Goal: Use online tool/utility: Utilize a website feature to perform a specific function

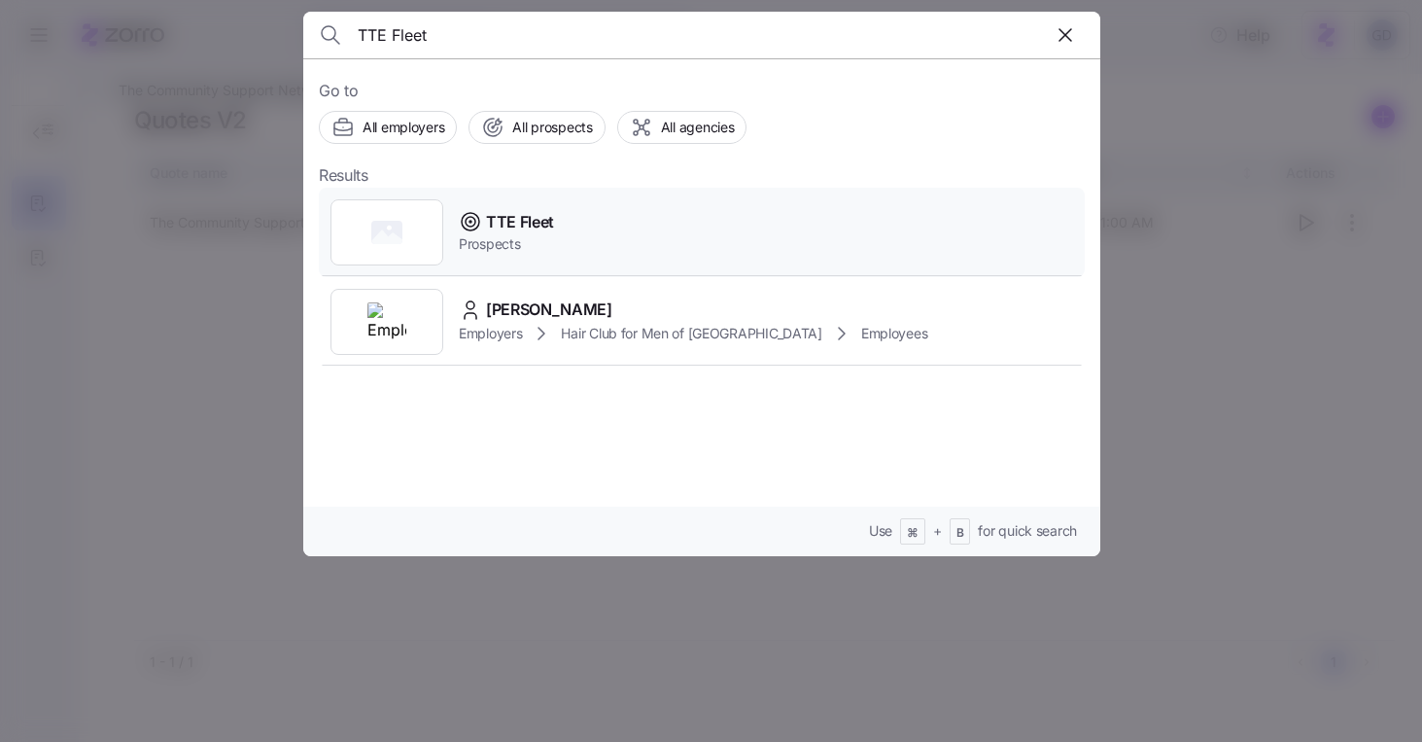
type input "TTE Fleet"
click at [519, 224] on span "TTE Fleet" at bounding box center [520, 222] width 68 height 24
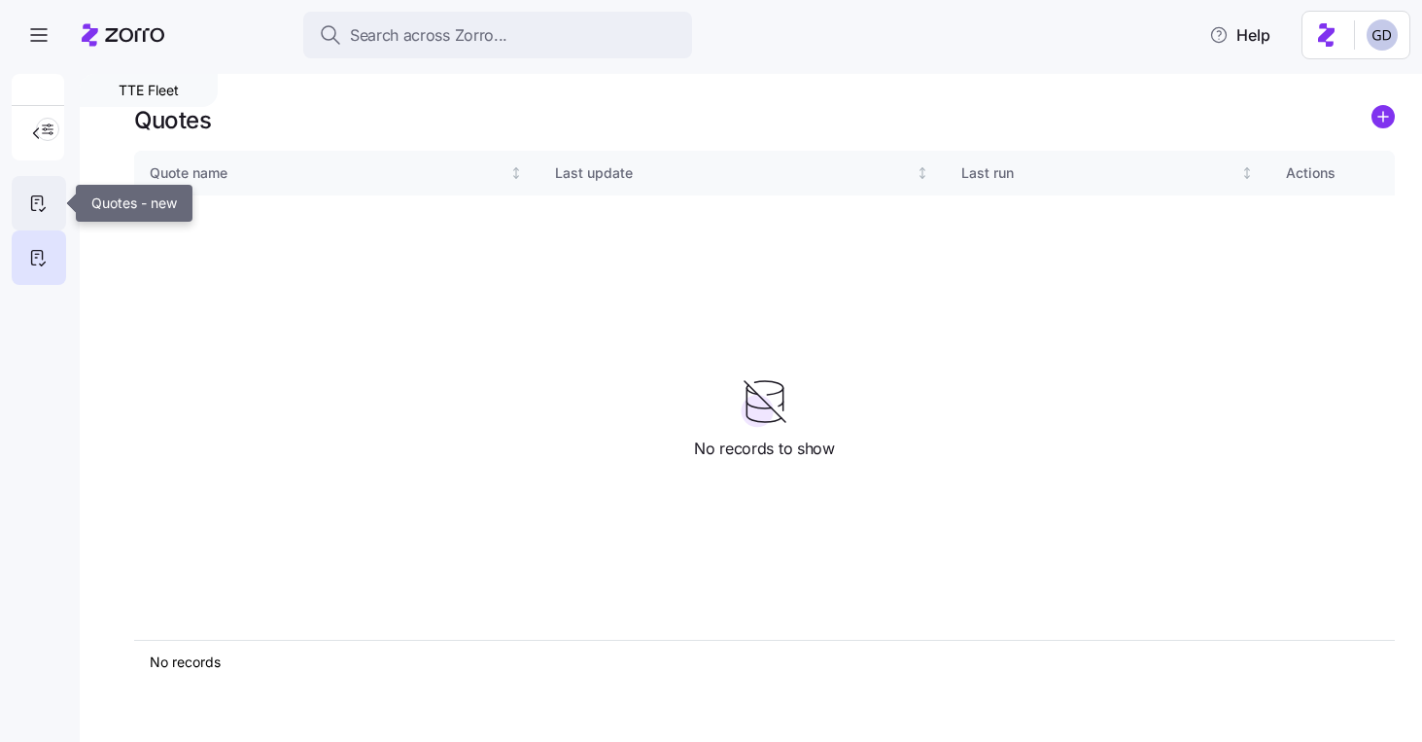
click at [28, 206] on icon at bounding box center [37, 203] width 21 height 23
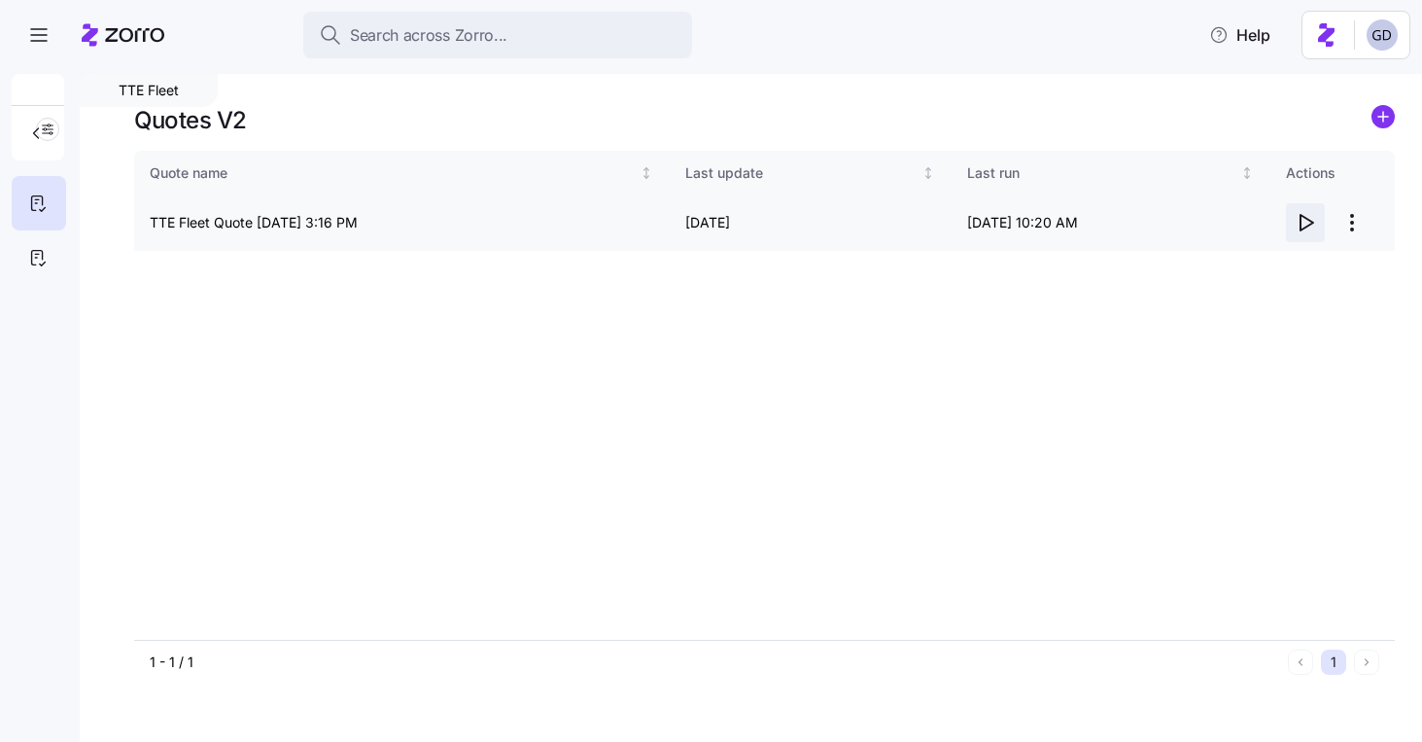
click at [1303, 225] on icon "button" at bounding box center [1305, 222] width 23 height 23
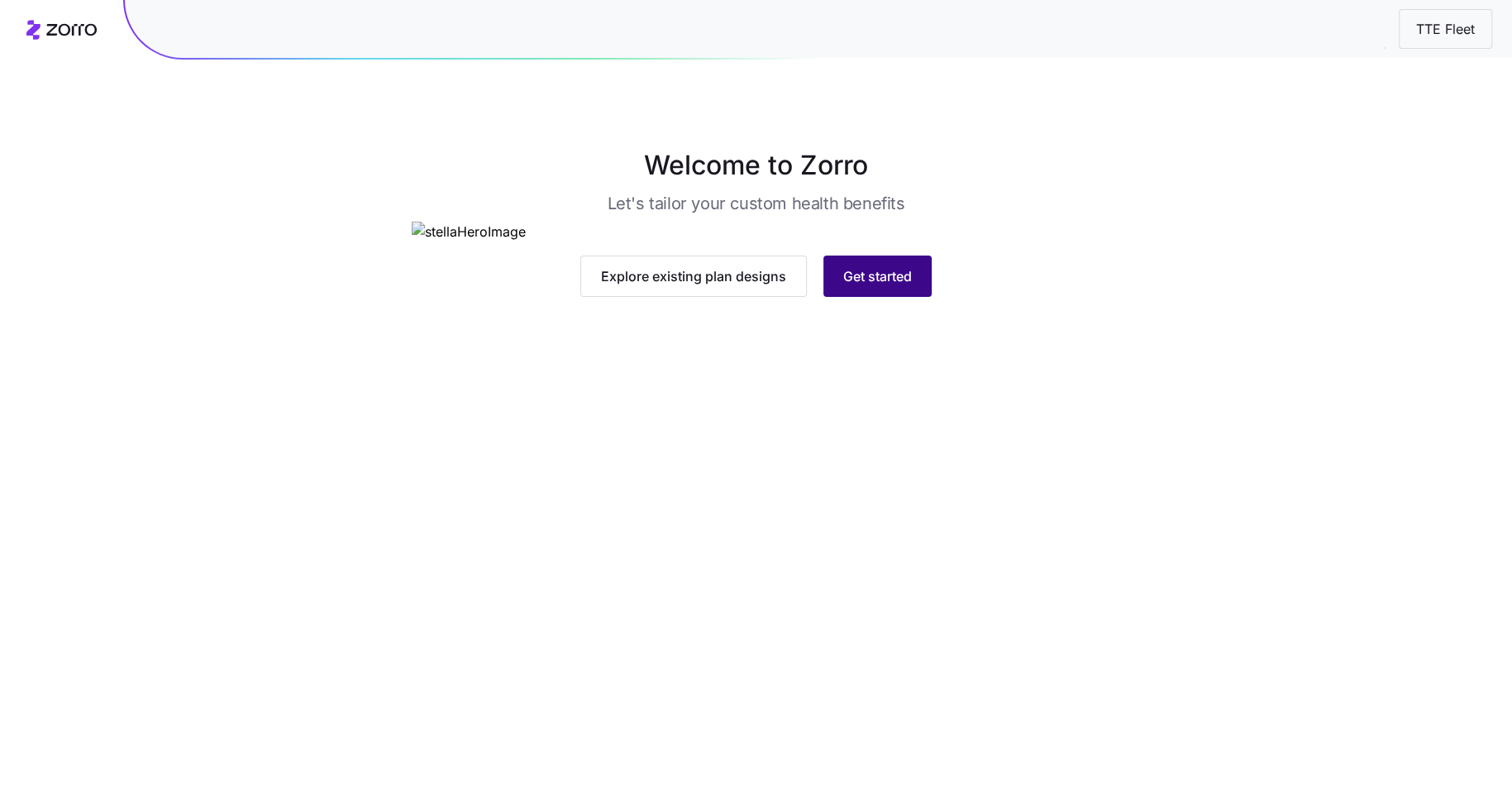
click at [855, 286] on span "Get started" at bounding box center [878, 275] width 69 height 20
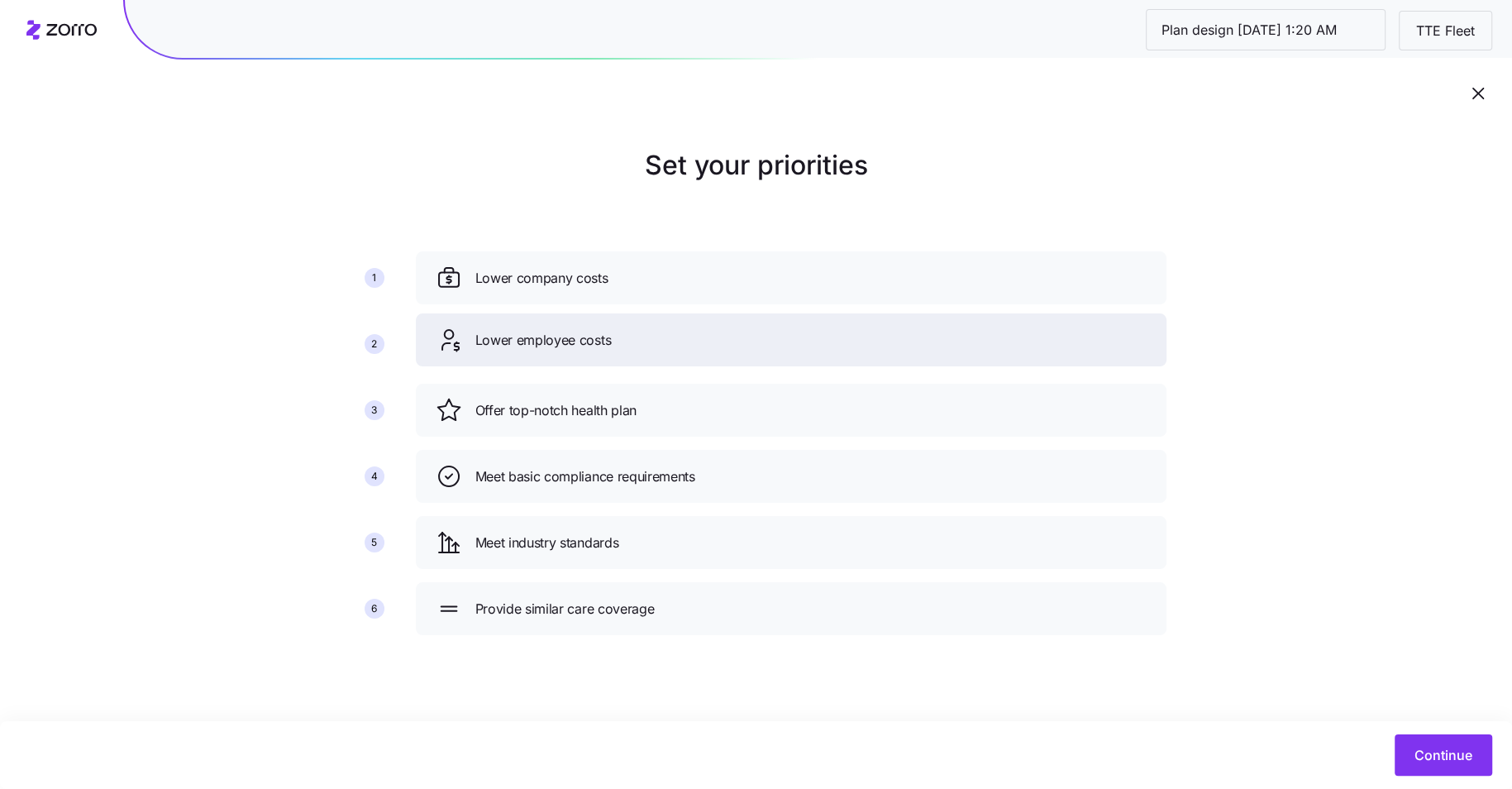
drag, startPoint x: 737, startPoint y: 409, endPoint x: 737, endPoint y: 339, distance: 70.0
click at [737, 339] on div "Lower employee costs" at bounding box center [791, 339] width 711 height 26
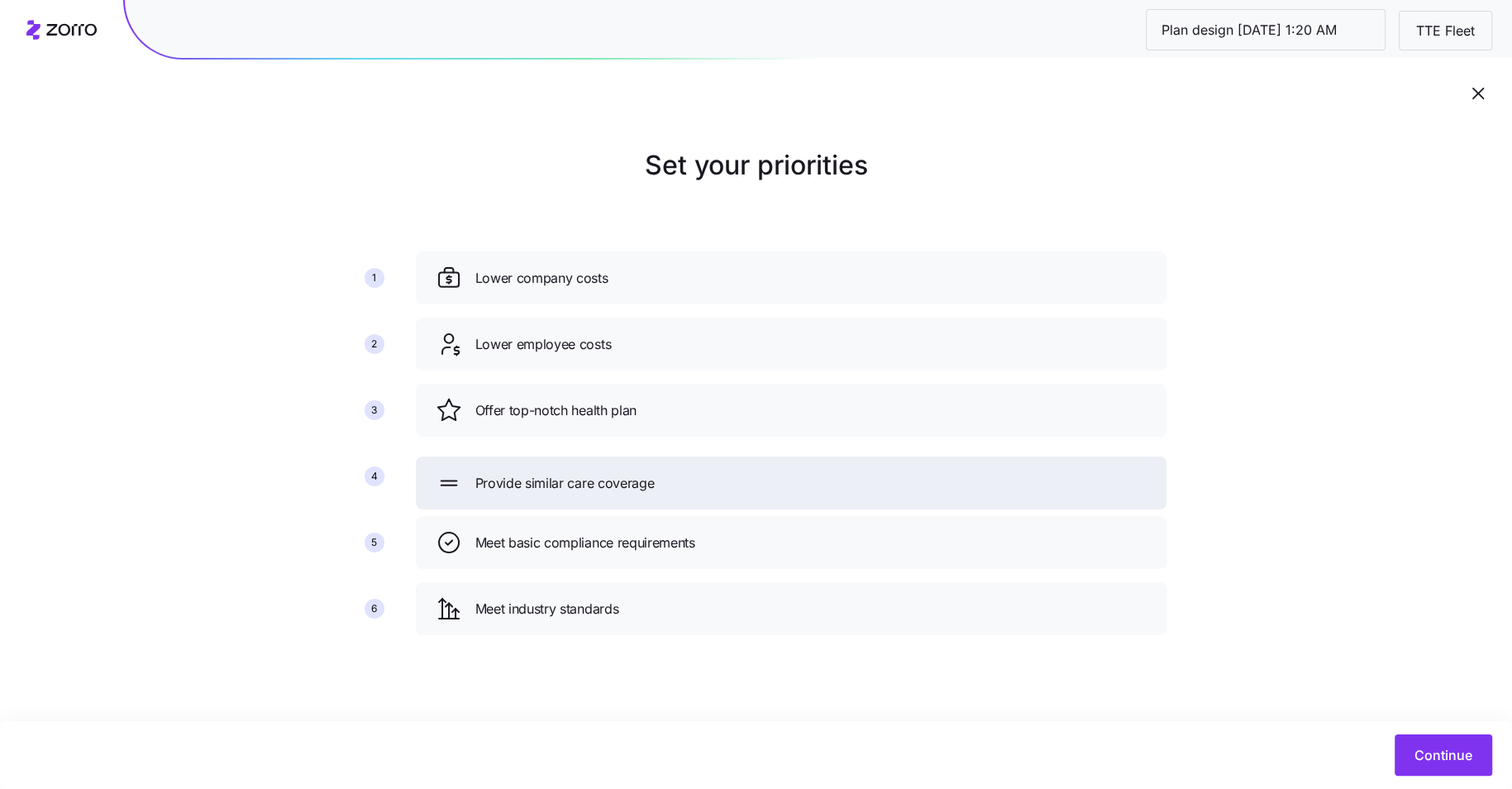
drag, startPoint x: 721, startPoint y: 615, endPoint x: 725, endPoint y: 427, distance: 188.0
click at [725, 469] on div "Provide similar care coverage" at bounding box center [791, 482] width 711 height 26
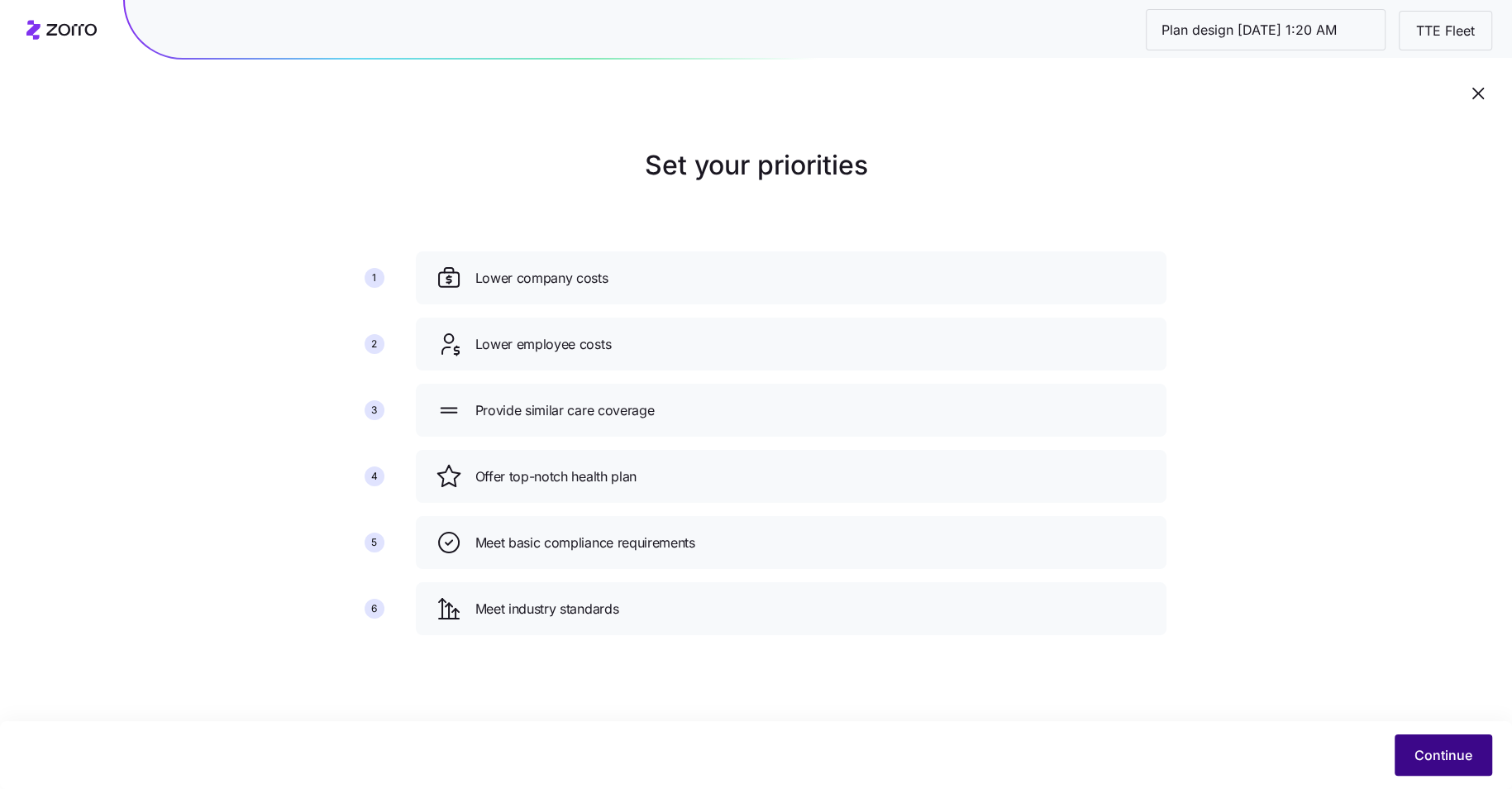
click at [1430, 744] on button "Continue" at bounding box center [1443, 754] width 98 height 42
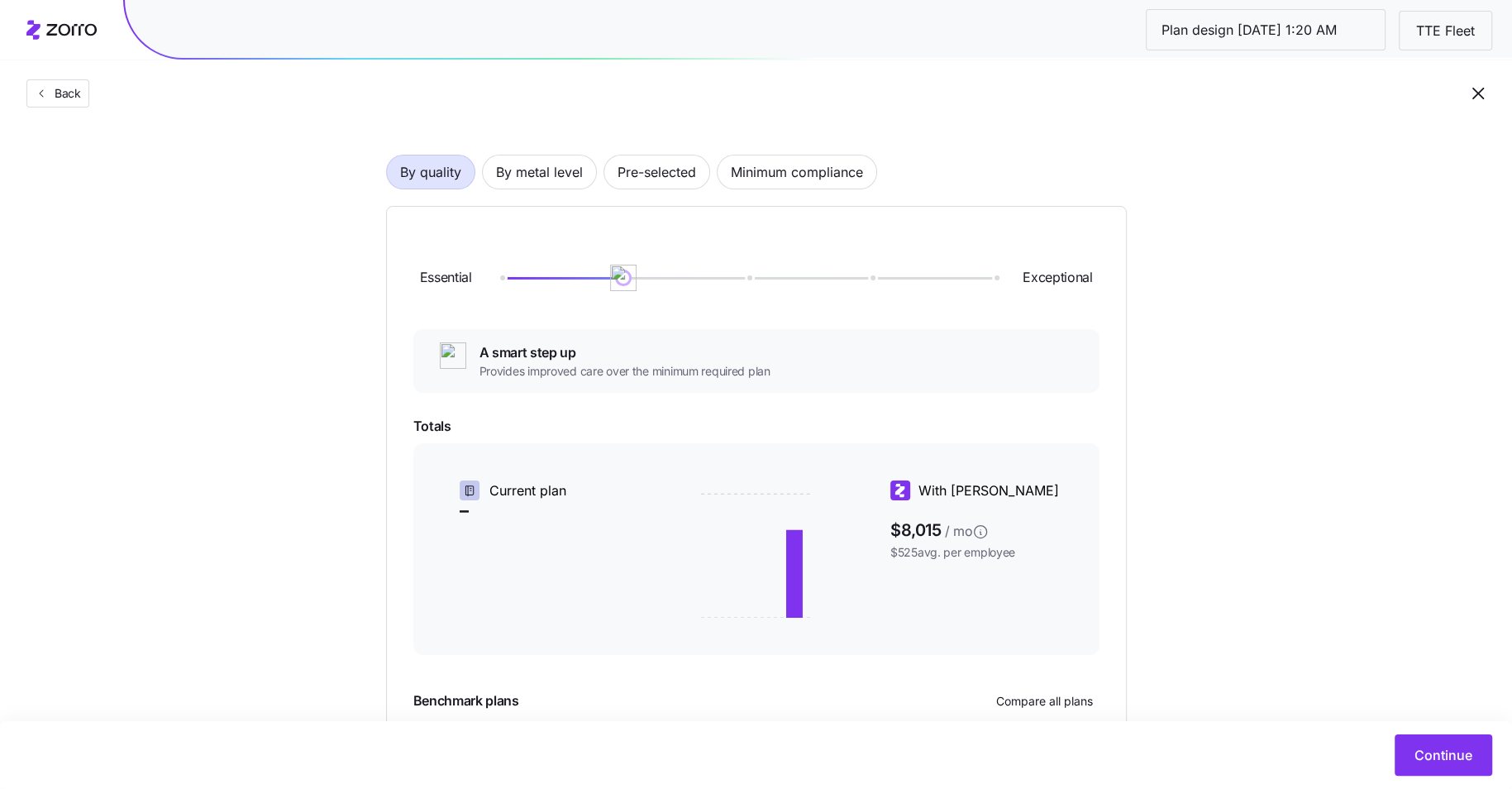
scroll to position [88, 0]
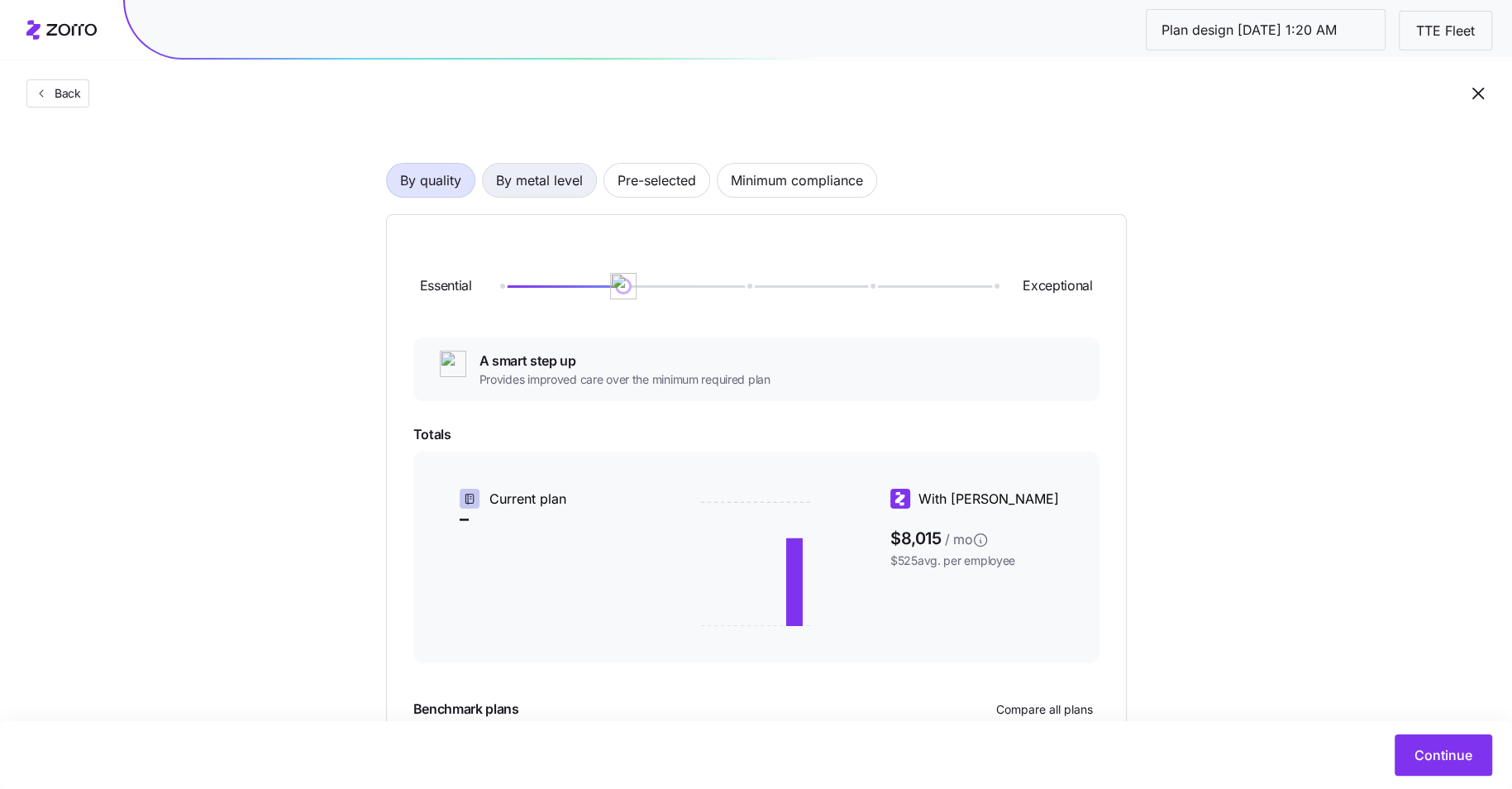
click at [543, 190] on span "By metal level" at bounding box center [539, 180] width 87 height 33
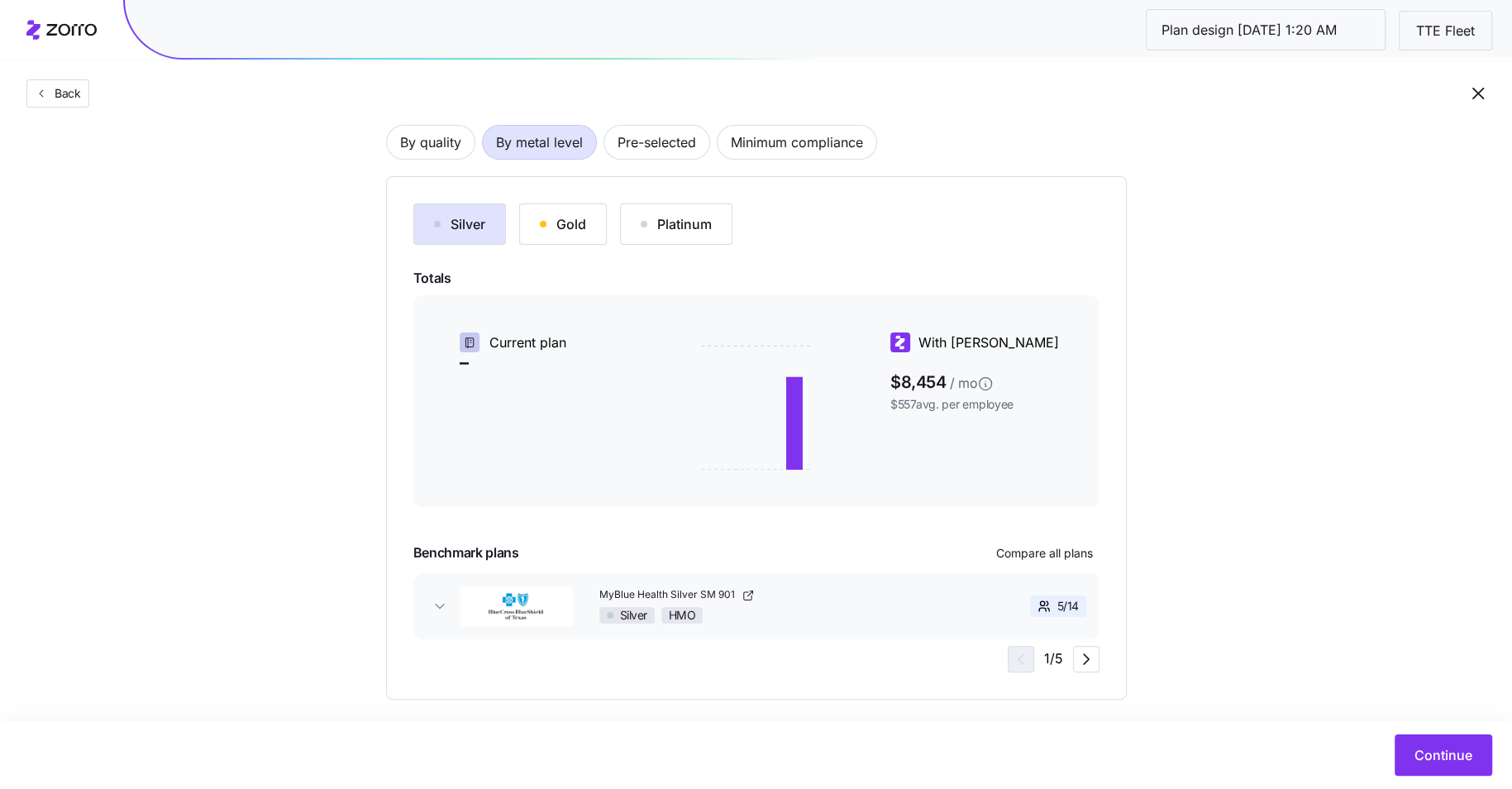
scroll to position [136, 0]
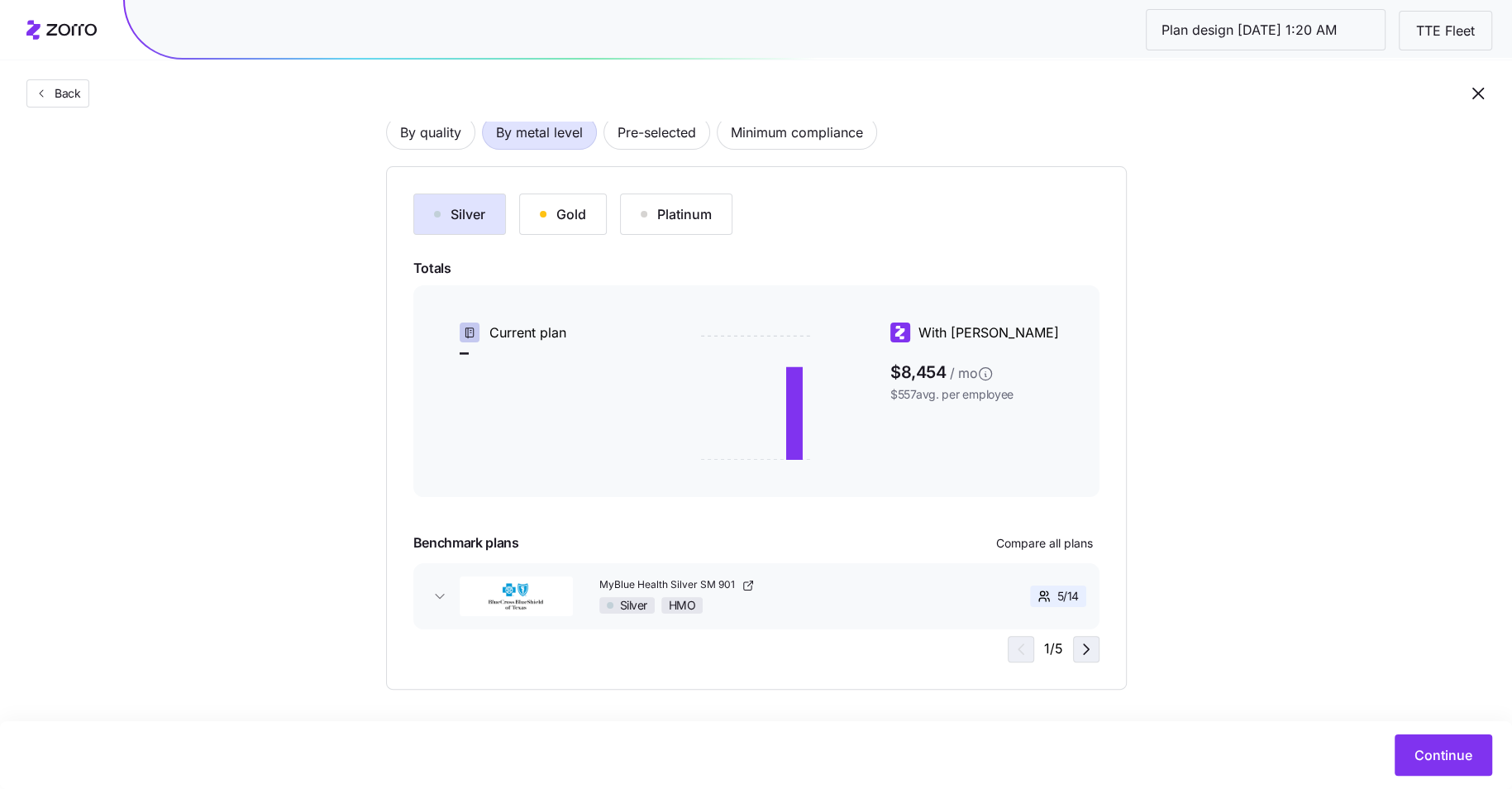
click at [1081, 656] on icon "button" at bounding box center [1086, 649] width 20 height 20
click at [1413, 737] on button "Continue" at bounding box center [1443, 754] width 98 height 42
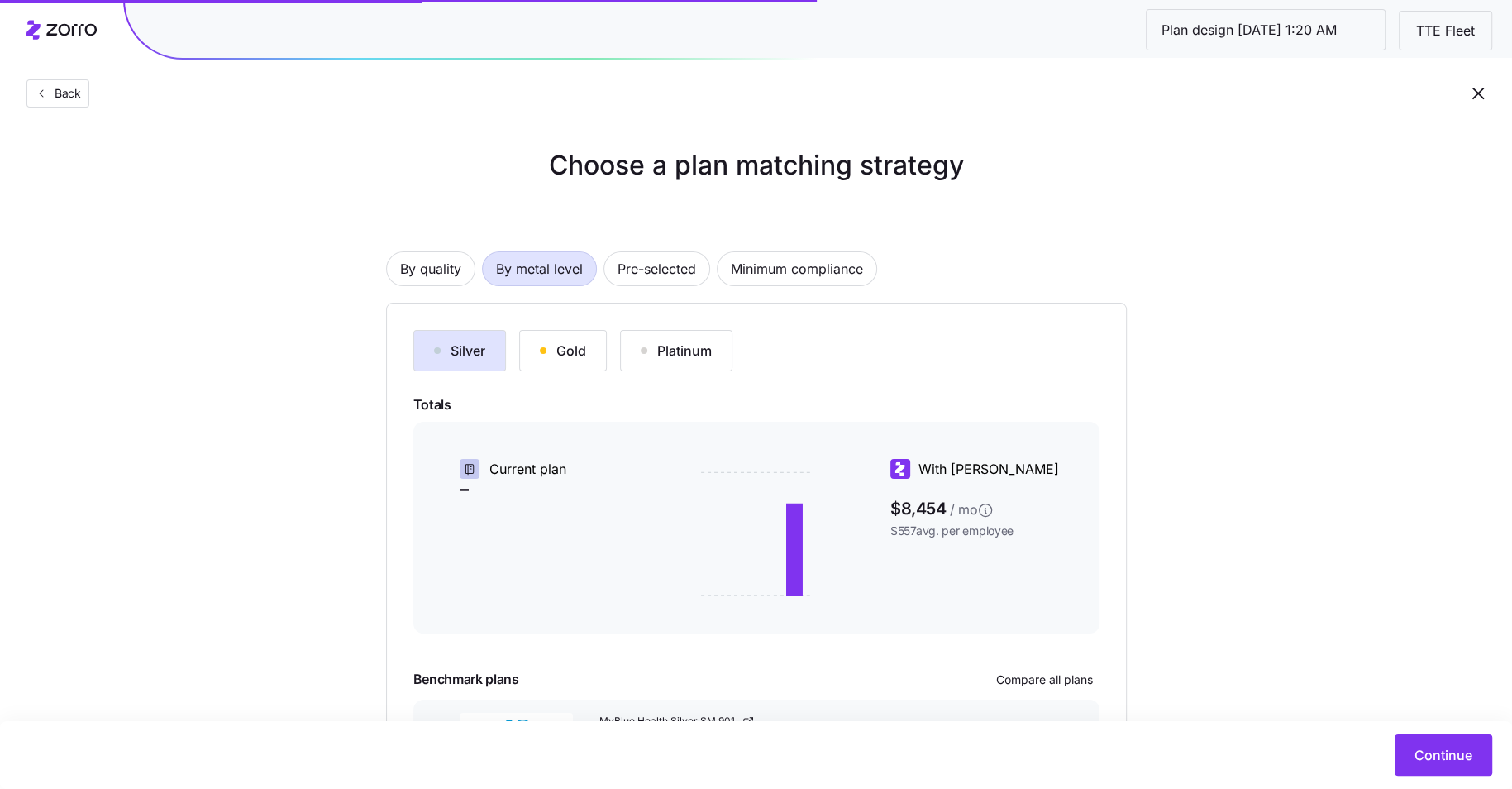
scroll to position [142, 0]
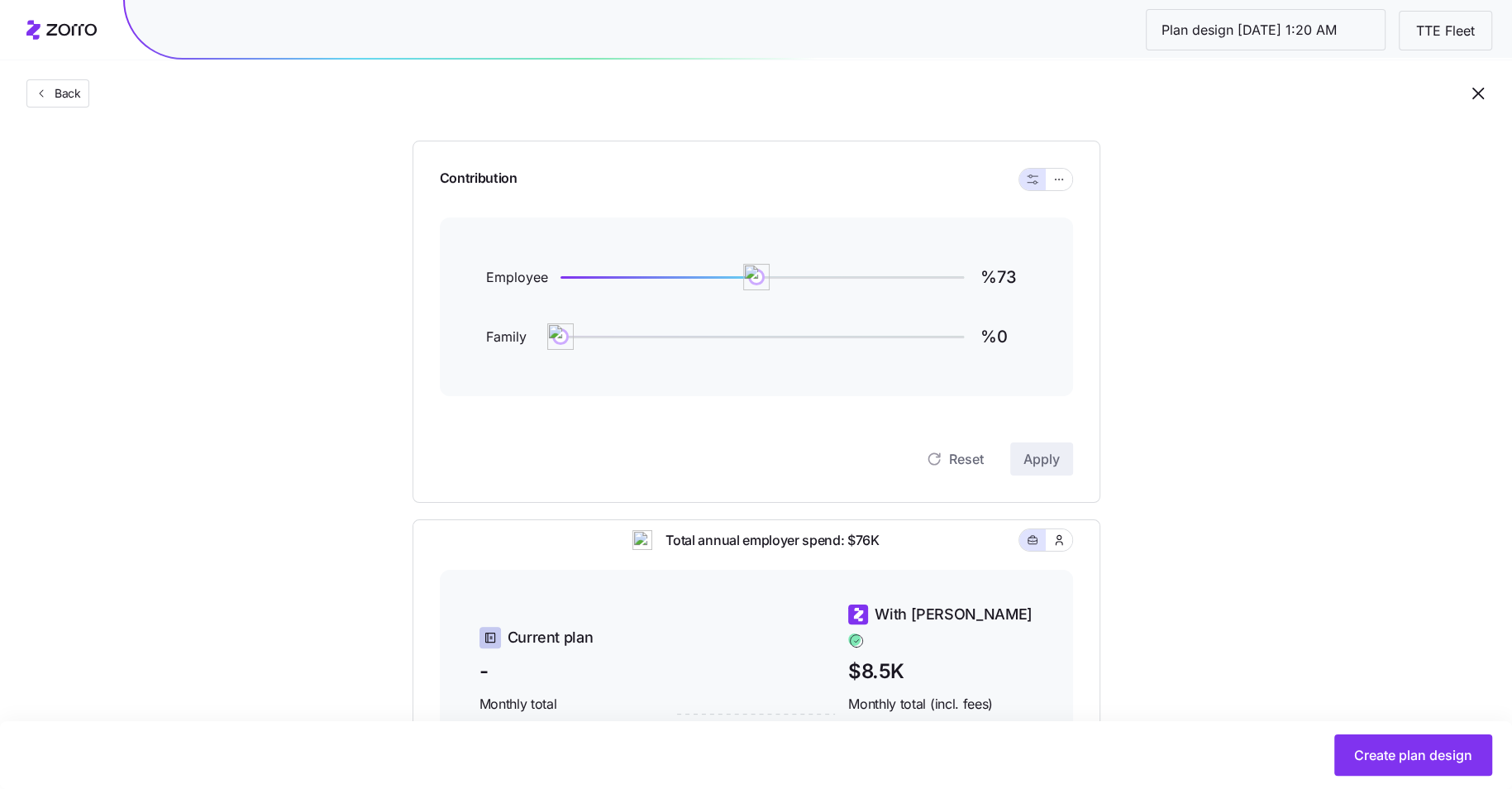
scroll to position [145, 0]
click at [1059, 189] on button "button" at bounding box center [1060, 184] width 14 height 14
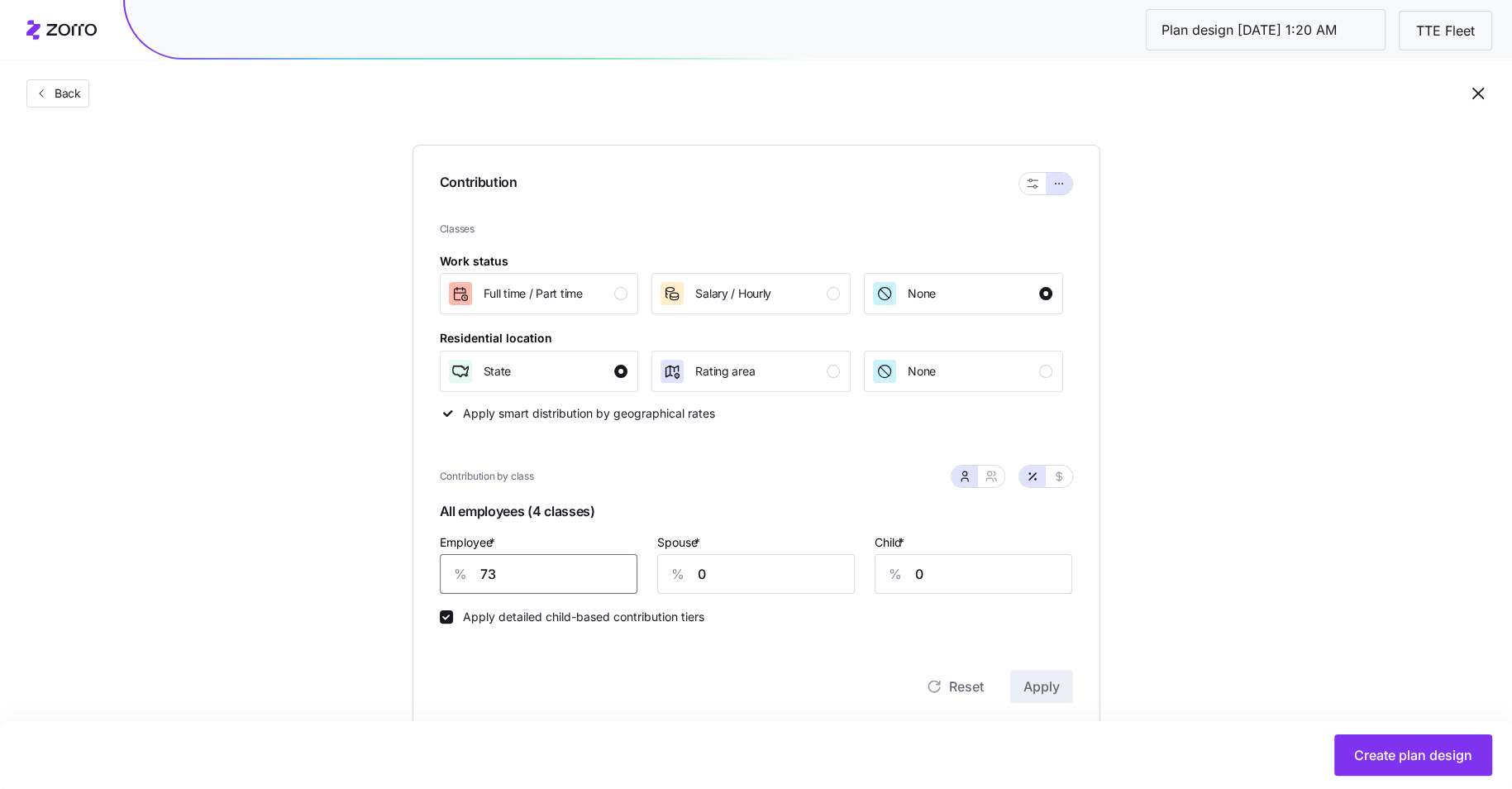
click at [502, 583] on input "73" at bounding box center [538, 573] width 197 height 40
type input "70"
click at [1043, 694] on span "Apply" at bounding box center [1042, 685] width 37 height 20
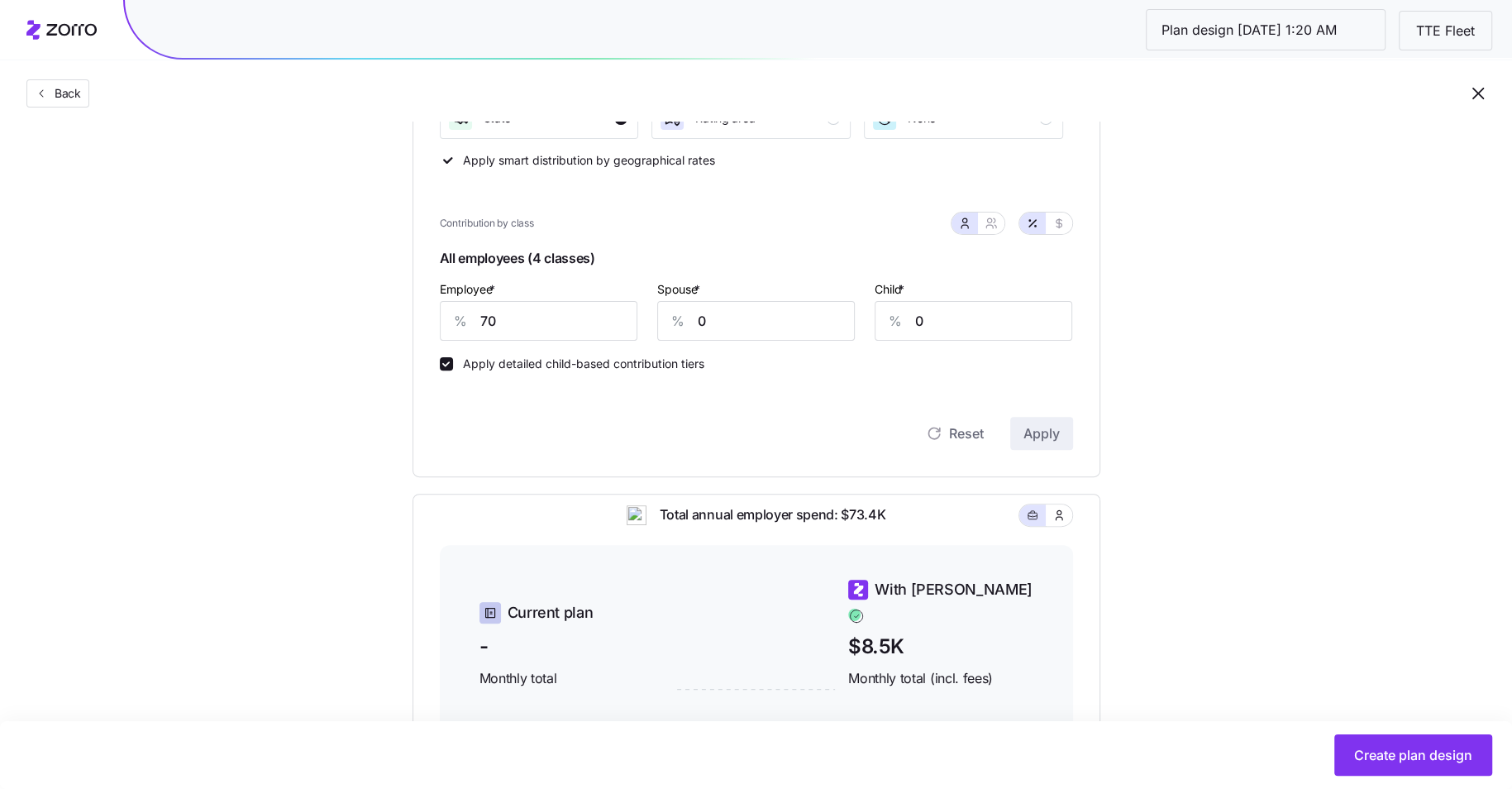
scroll to position [370, 0]
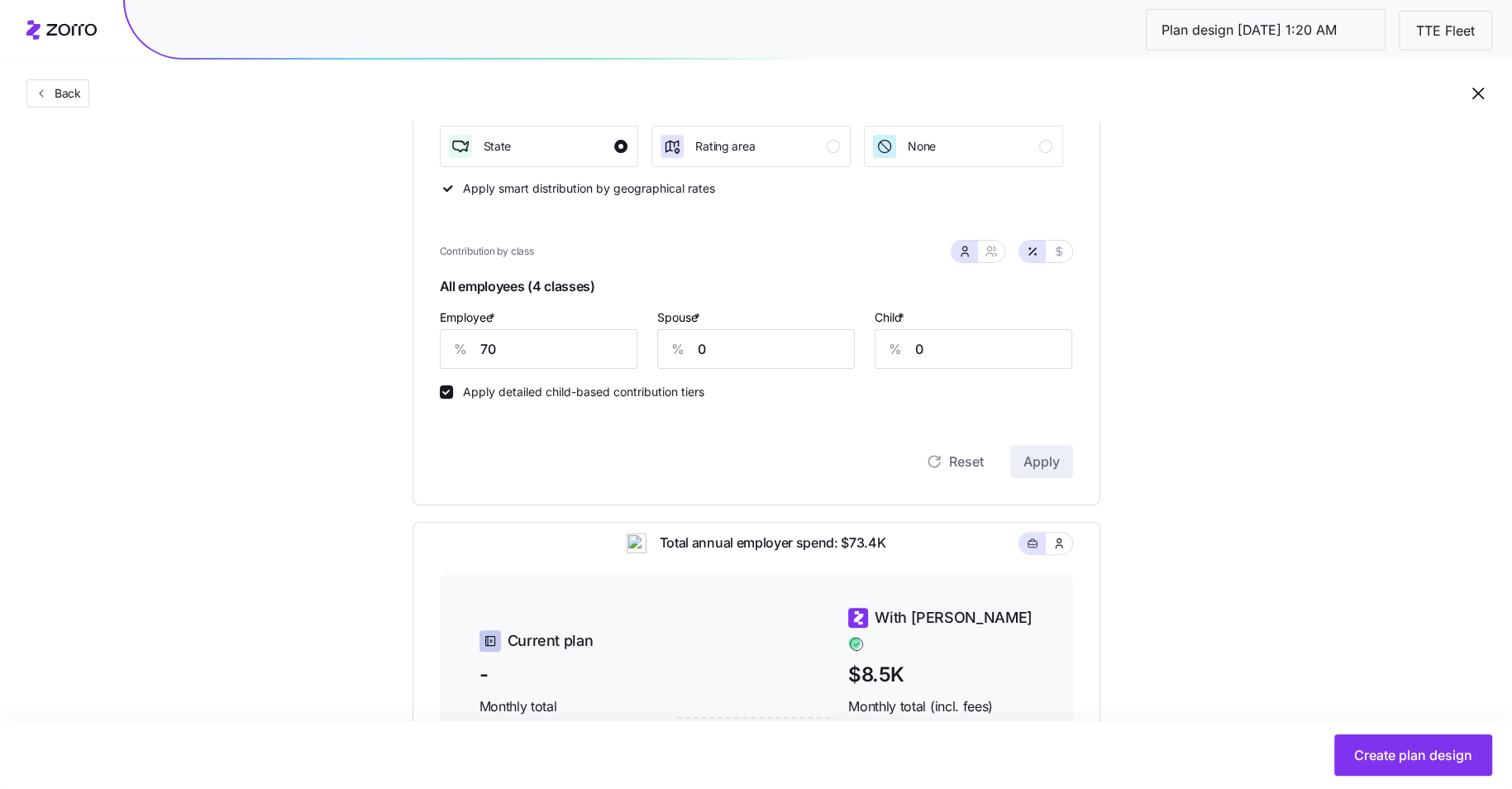
click at [1006, 255] on div at bounding box center [1012, 251] width 122 height 23
click at [996, 254] on icon "button" at bounding box center [992, 252] width 14 height 14
type input "35"
type input "38"
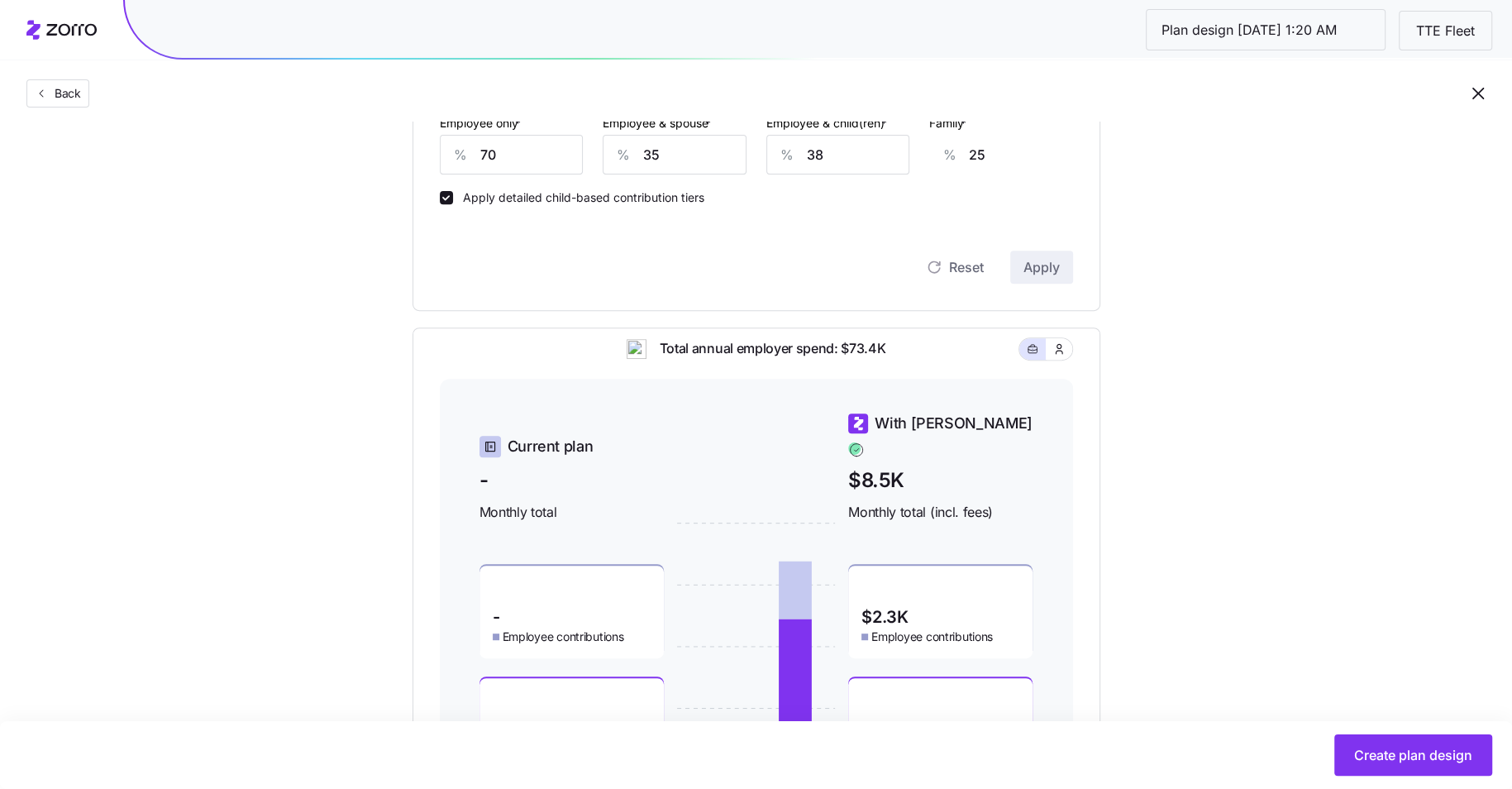
scroll to position [695, 0]
